Goal: Check status: Check status

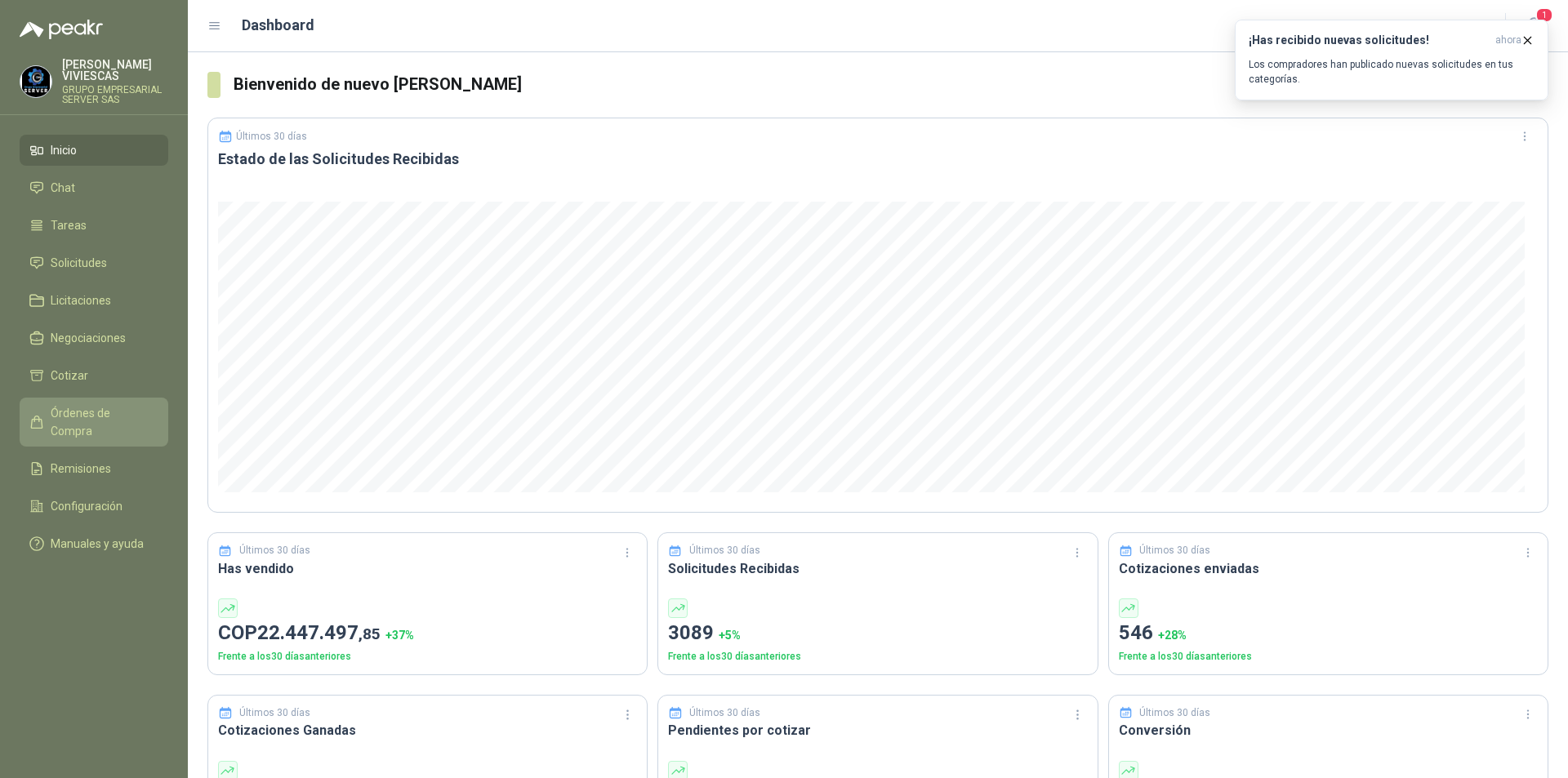
click at [129, 411] on span "Órdenes de Compra" at bounding box center [102, 422] width 103 height 36
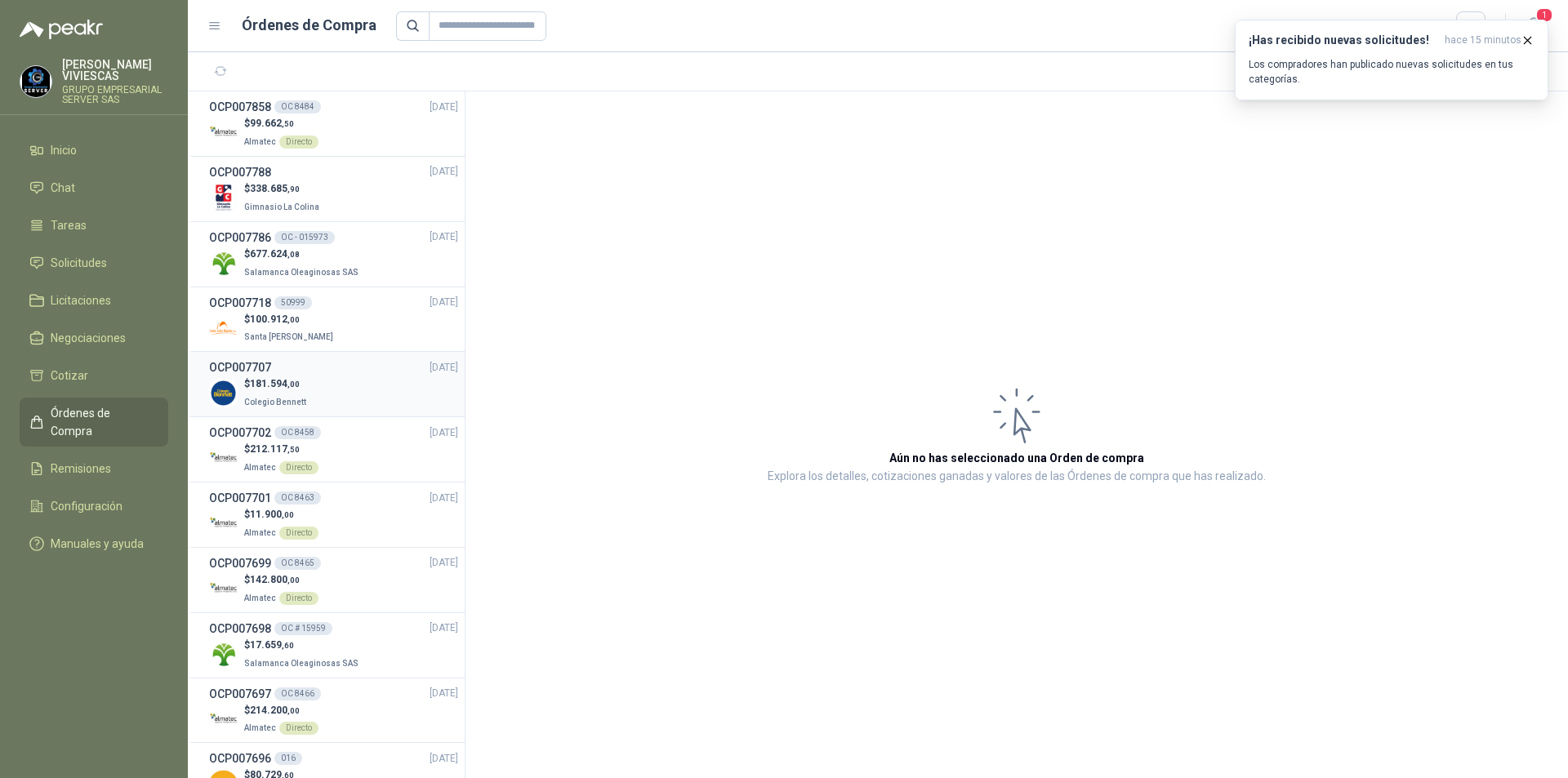
click at [350, 405] on div "$ 181.594 ,00 Colegio [PERSON_NAME]" at bounding box center [334, 393] width 249 height 34
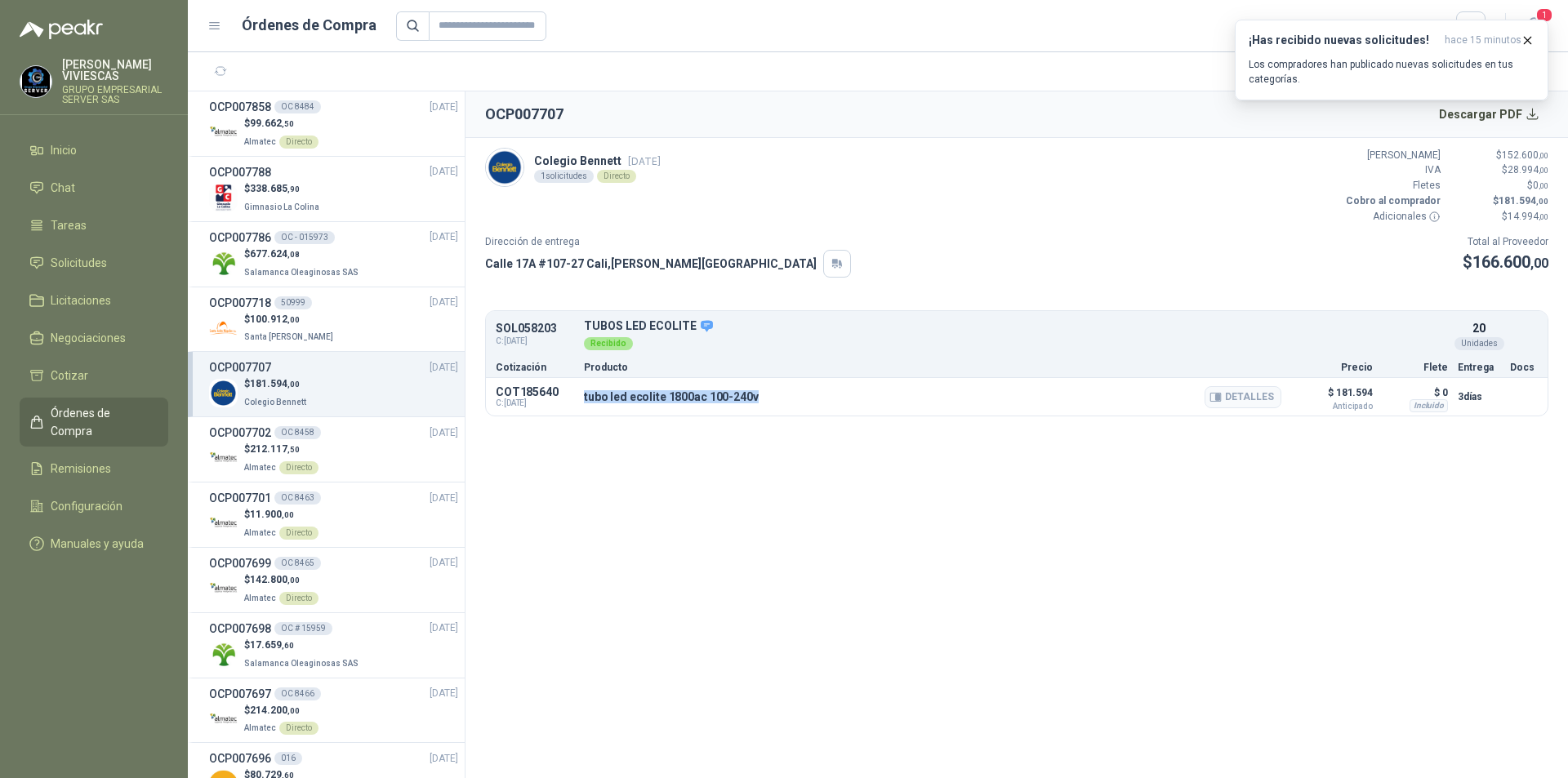
drag, startPoint x: 583, startPoint y: 402, endPoint x: 760, endPoint y: 401, distance: 177.0
click at [760, 401] on div "COT185640 C: [DATE] tubo led ecolite 1800ac 100-240v Detalles $ 181.594 Anticip…" at bounding box center [1017, 397] width 1062 height 38
copy p "tubo led ecolite 1800ac 100-240v"
click at [1250, 397] on button "Detalles" at bounding box center [1243, 397] width 76 height 22
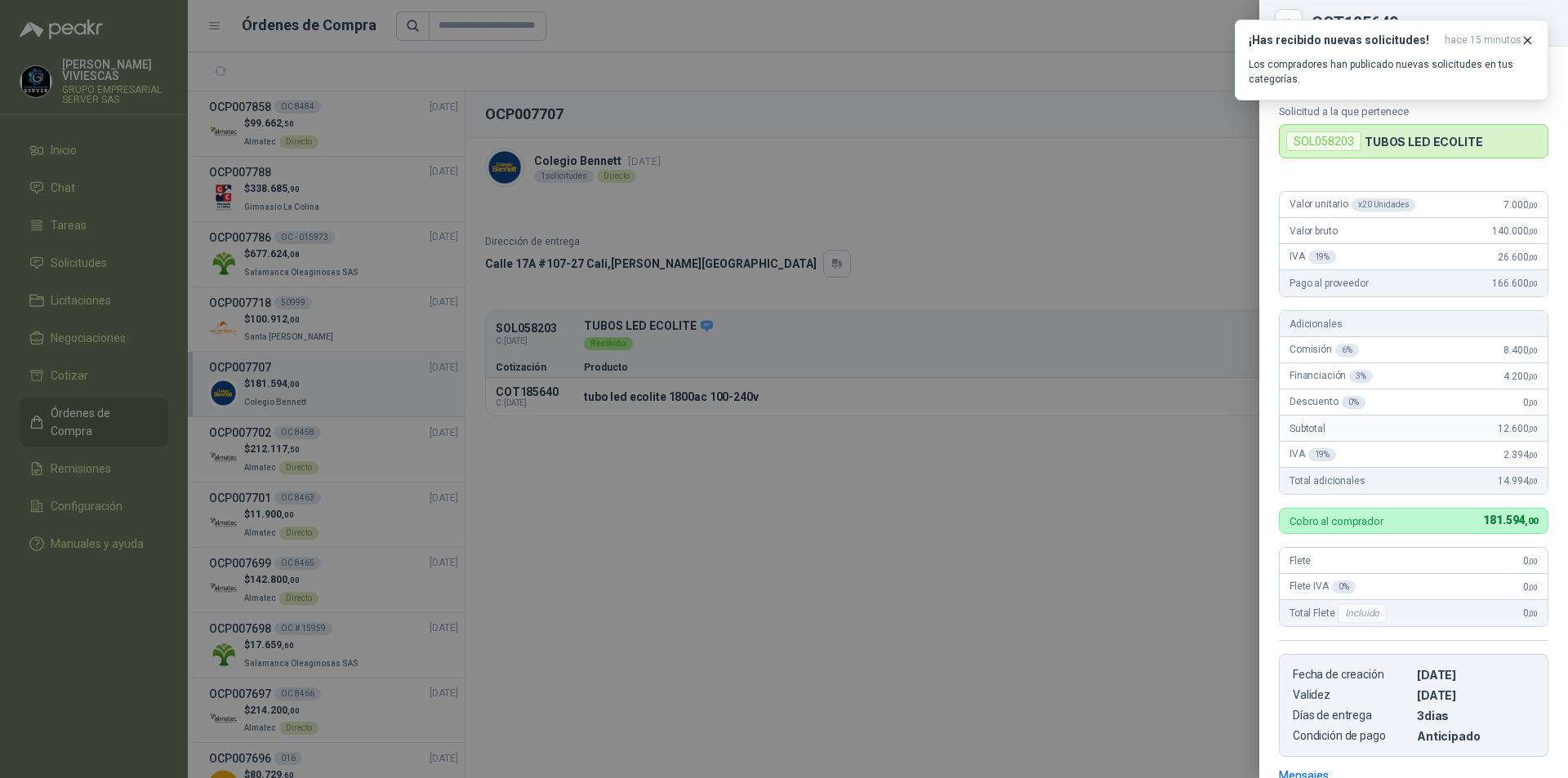
click at [934, 344] on div at bounding box center [784, 389] width 1568 height 778
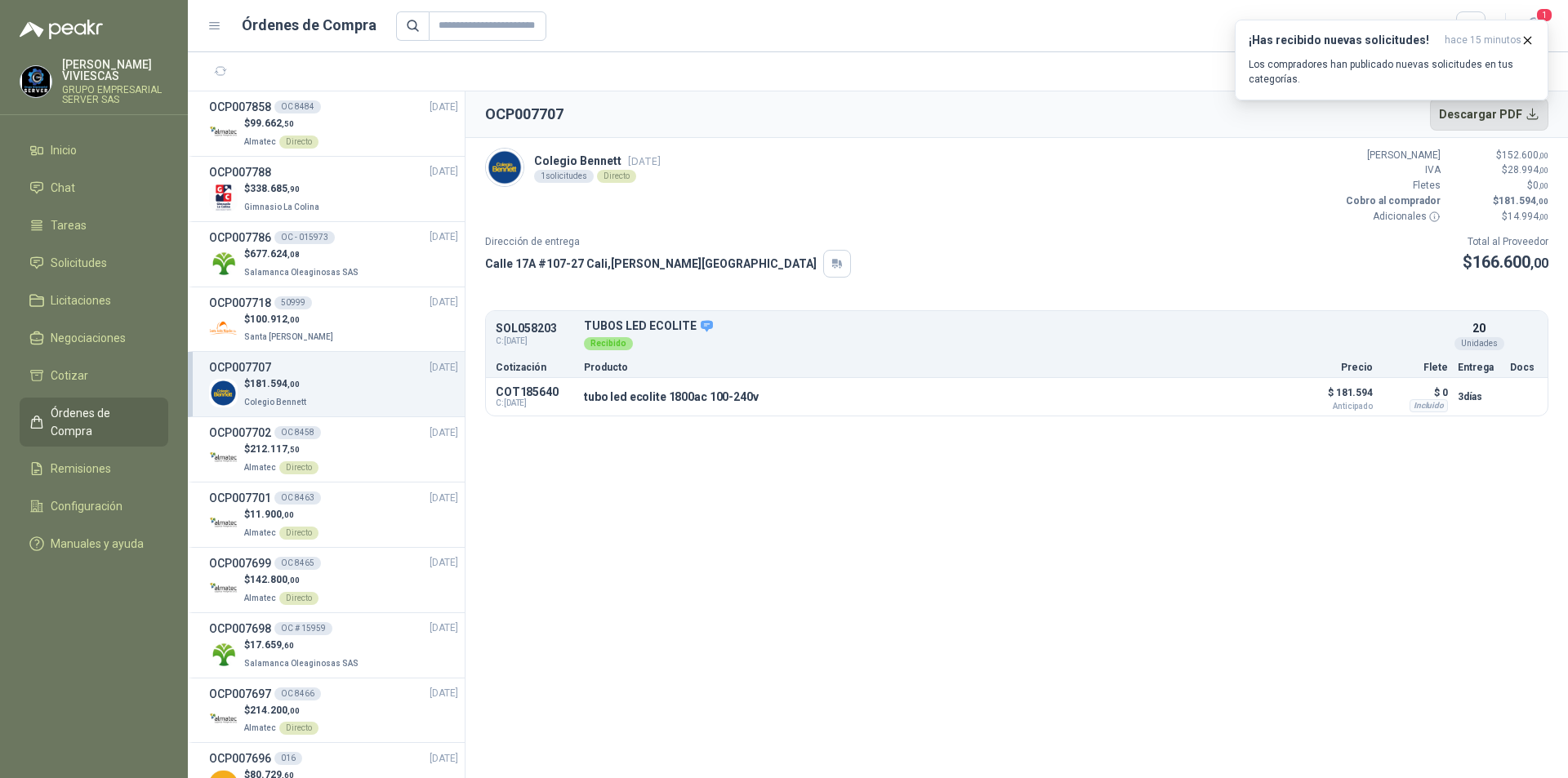
click at [1521, 125] on button "Descargar PDF" at bounding box center [1490, 114] width 119 height 33
click at [1525, 37] on icon "button" at bounding box center [1529, 40] width 7 height 7
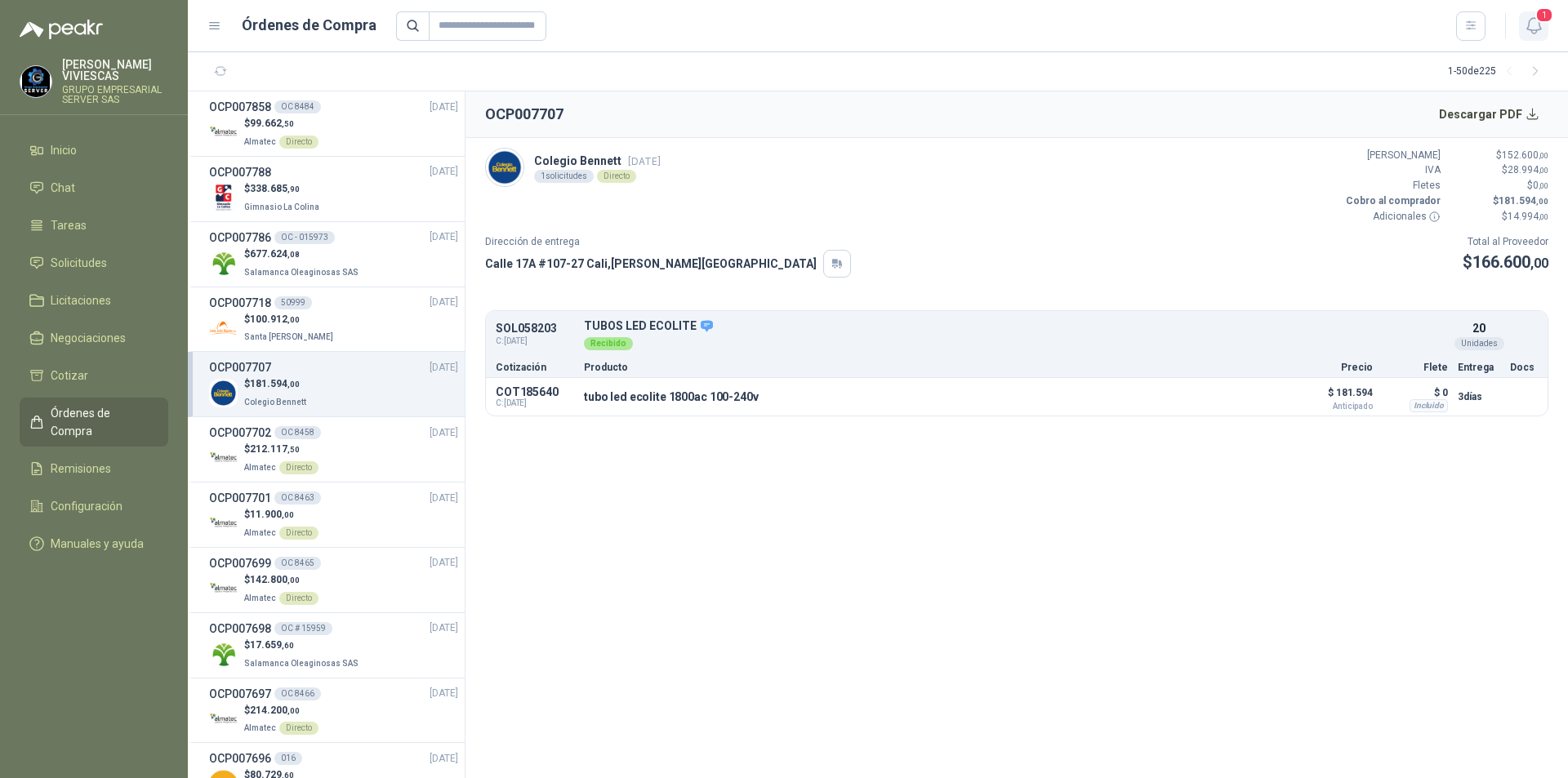
click at [1527, 14] on button "1" at bounding box center [1534, 26] width 29 height 29
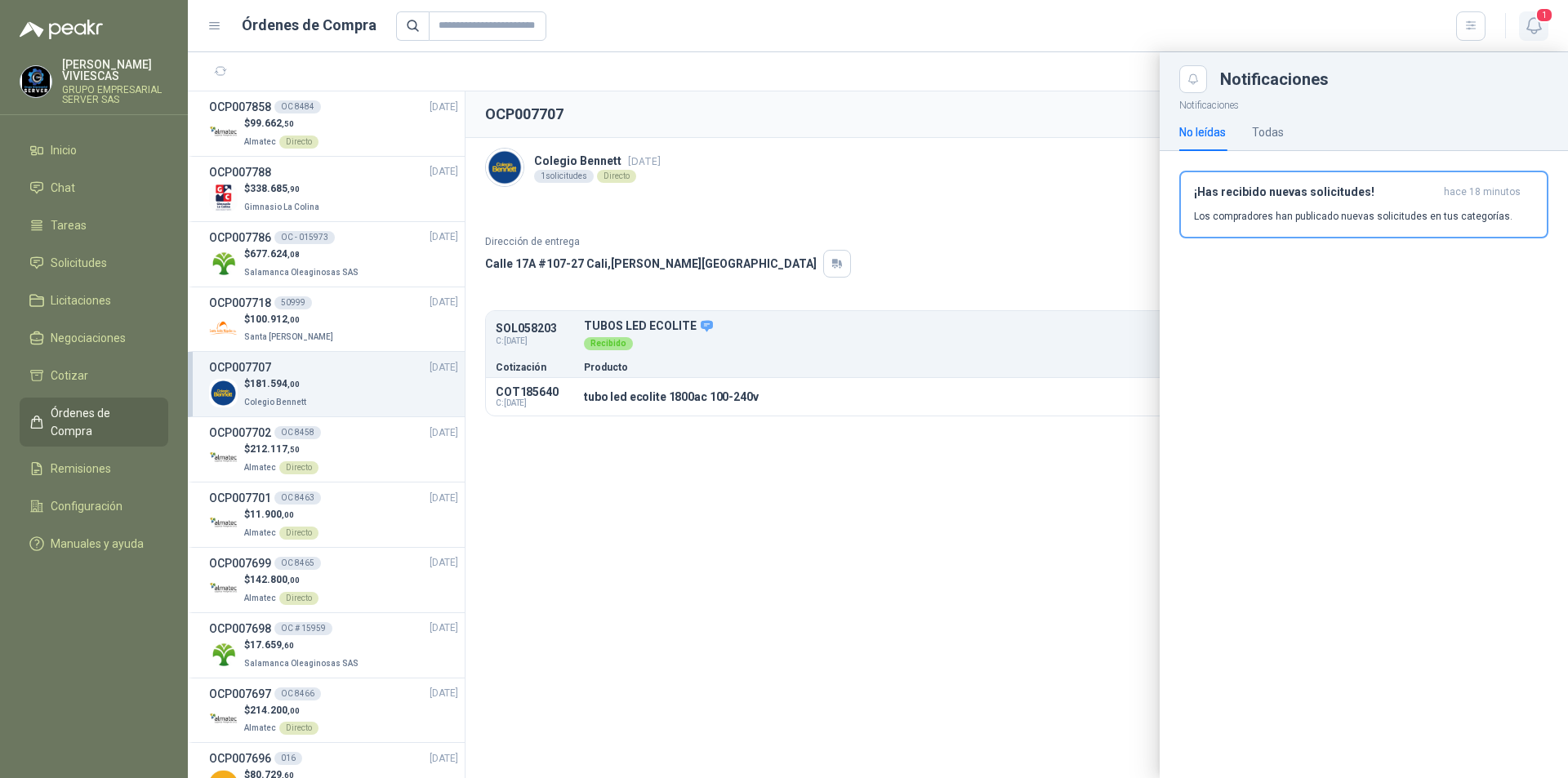
click at [1527, 14] on button "1" at bounding box center [1534, 26] width 29 height 29
